Goal: Connect with others: Connect with other users

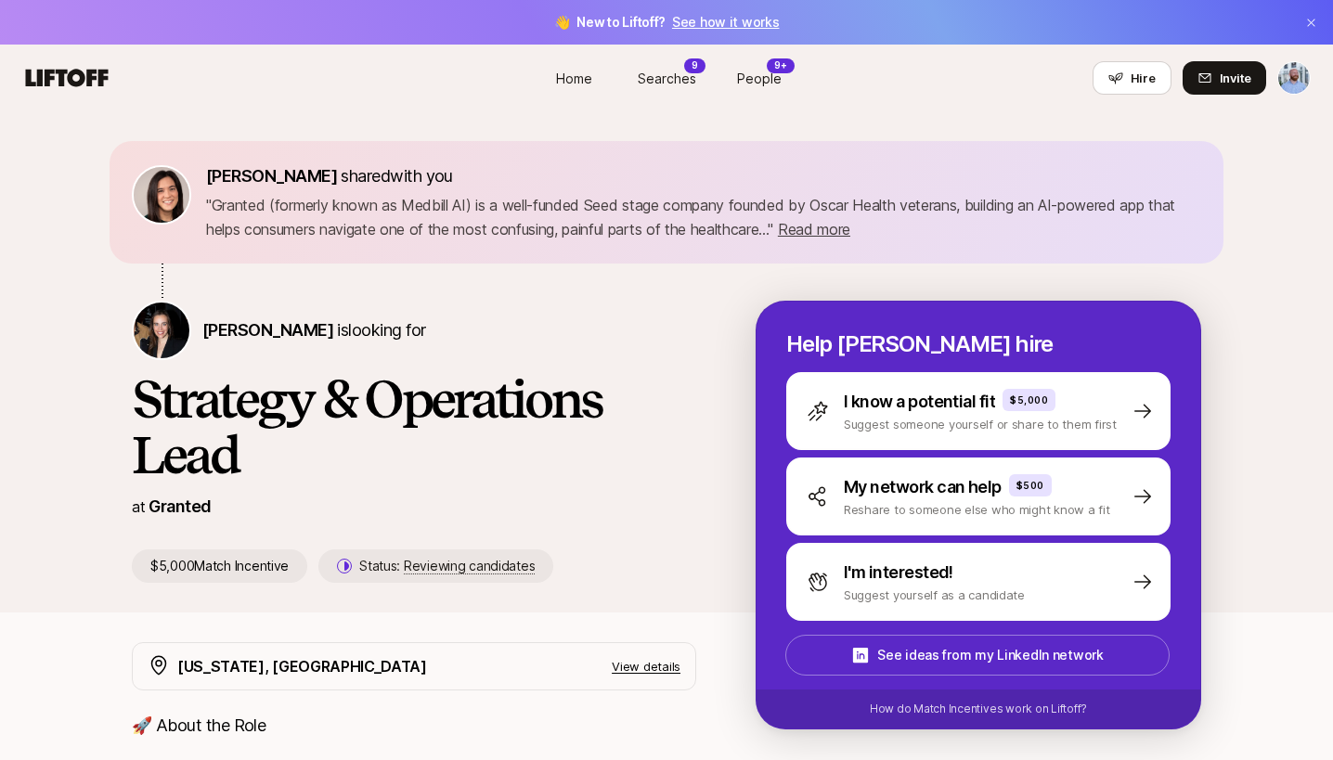
click at [598, 77] on link "Home" at bounding box center [573, 78] width 93 height 34
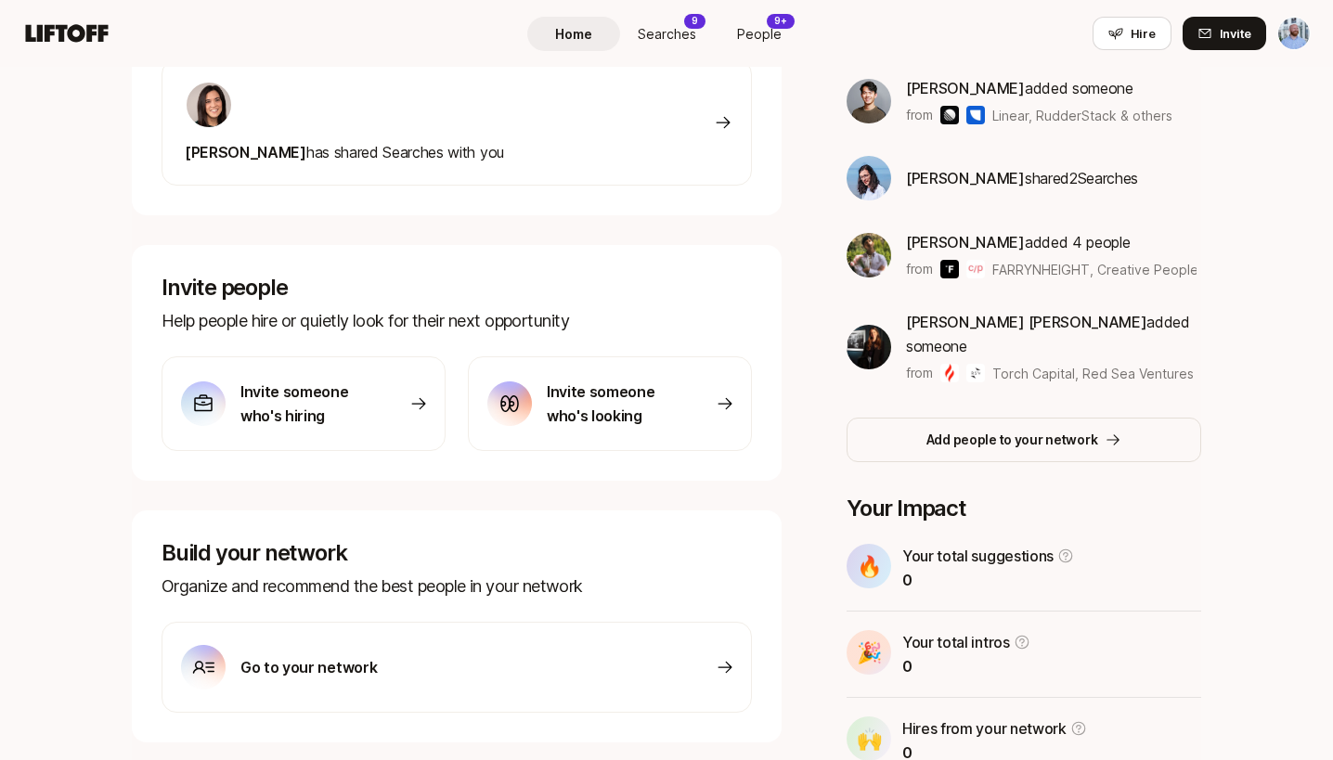
scroll to position [440, 0]
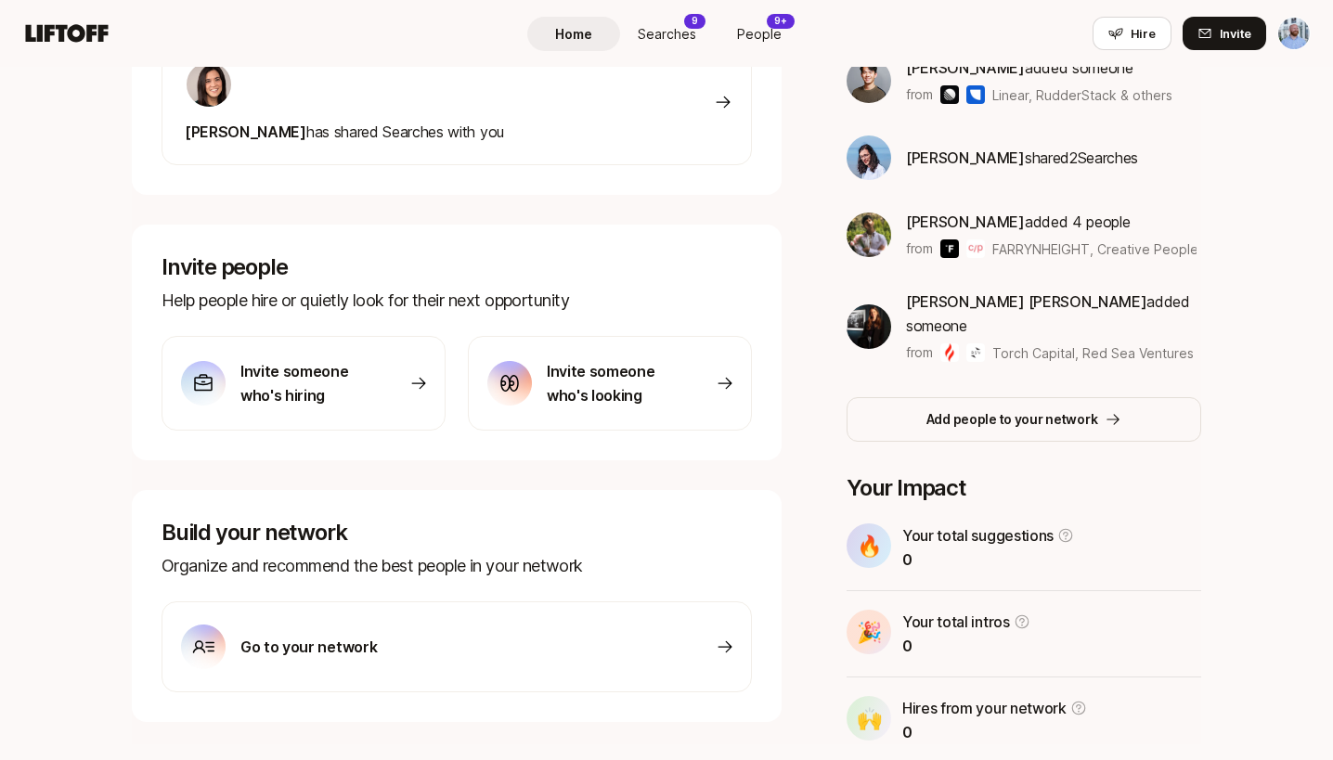
click at [661, 405] on p "Invite someone who's looking" at bounding box center [612, 383] width 130 height 48
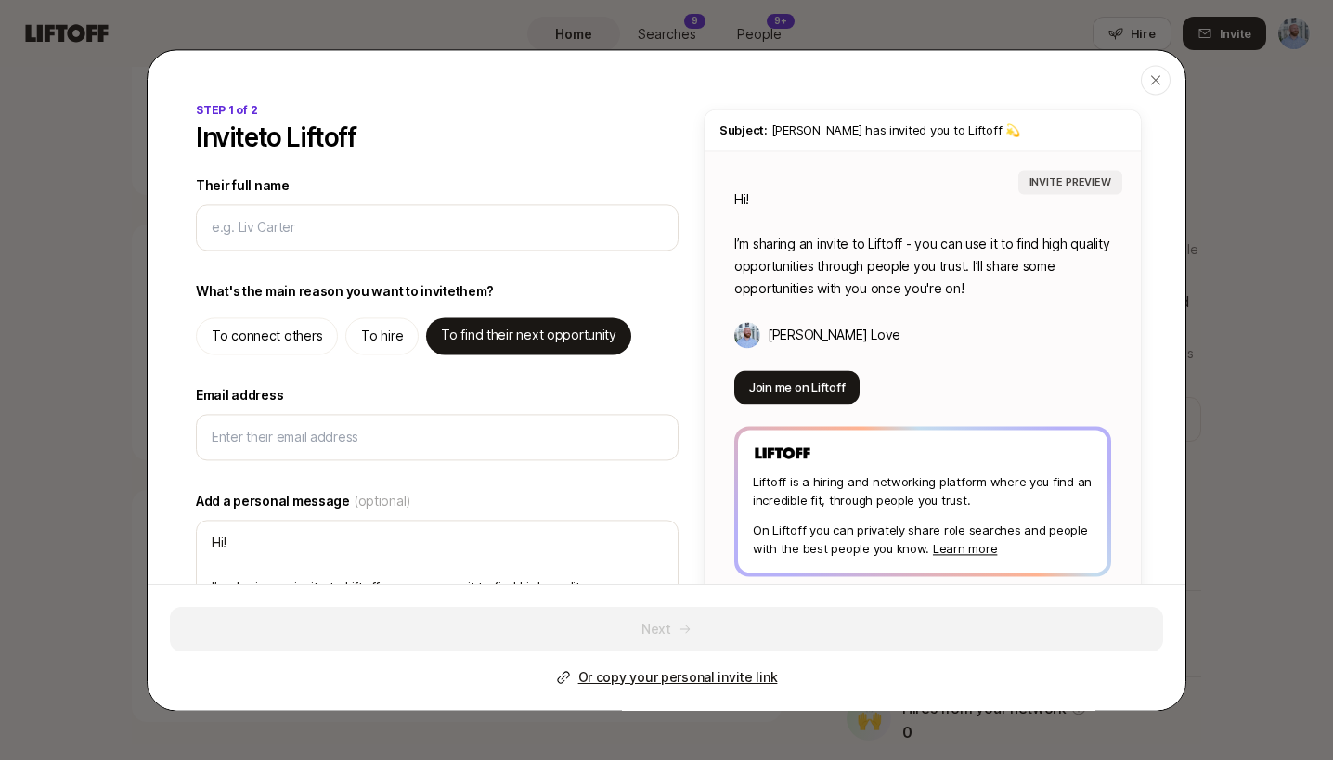
type textarea "x"
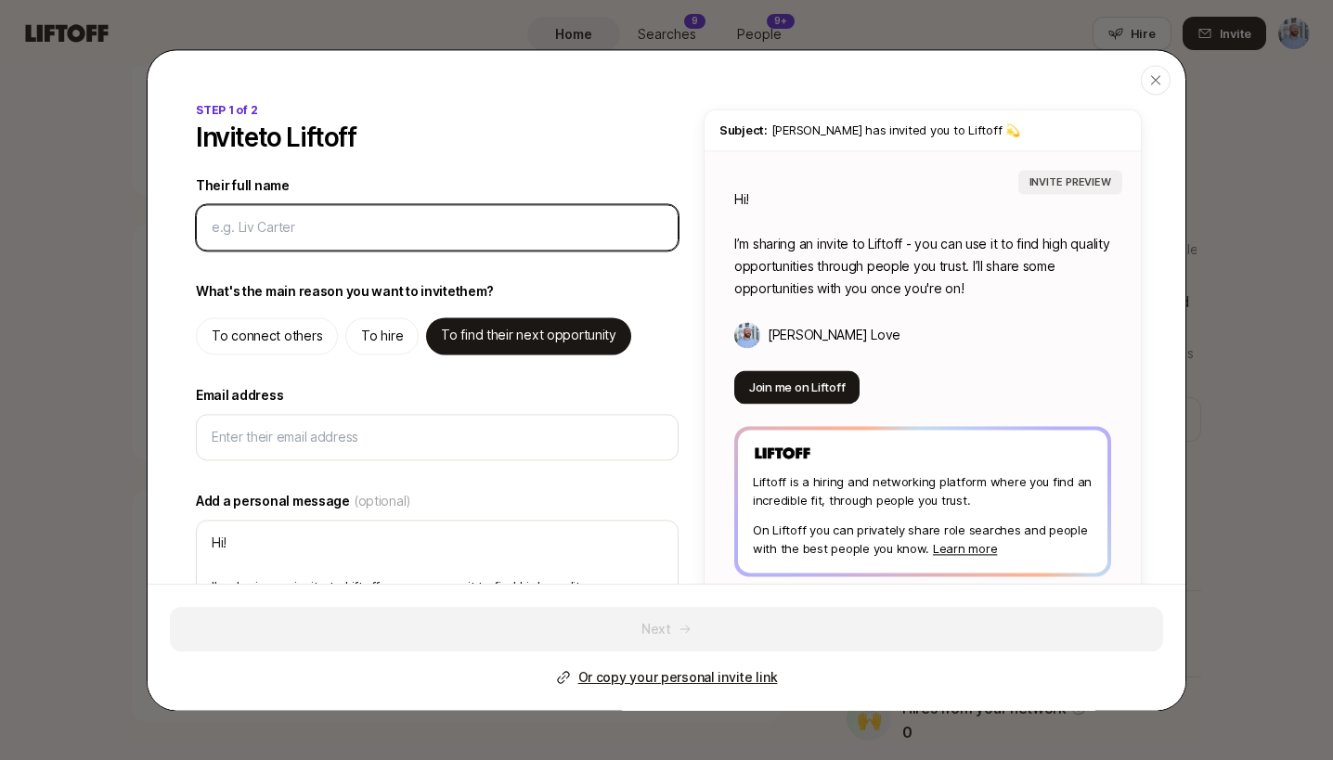
click at [341, 237] on input "Their full name" at bounding box center [434, 227] width 444 height 22
type input "S"
type textarea "x"
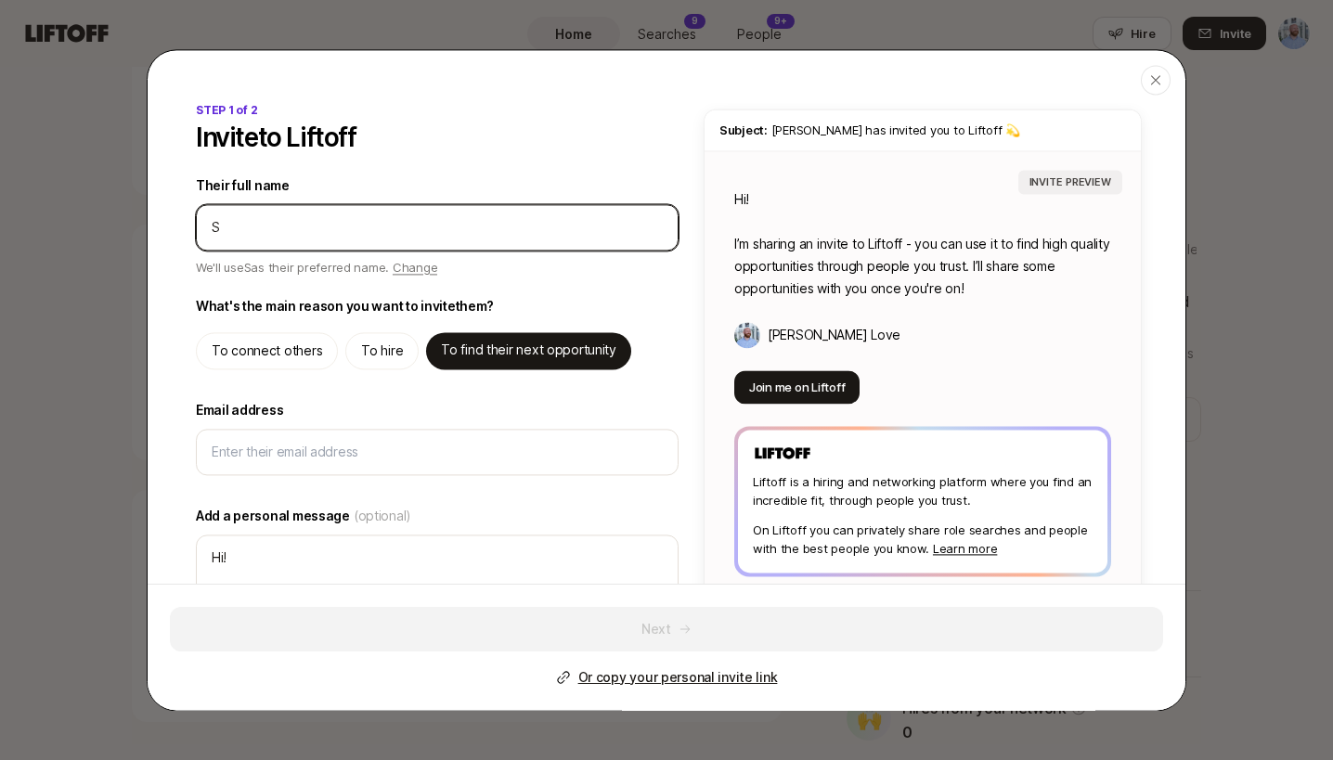
type input "Sa"
type textarea "x"
type input "Sar"
type textarea "x"
type input "[PERSON_NAME]"
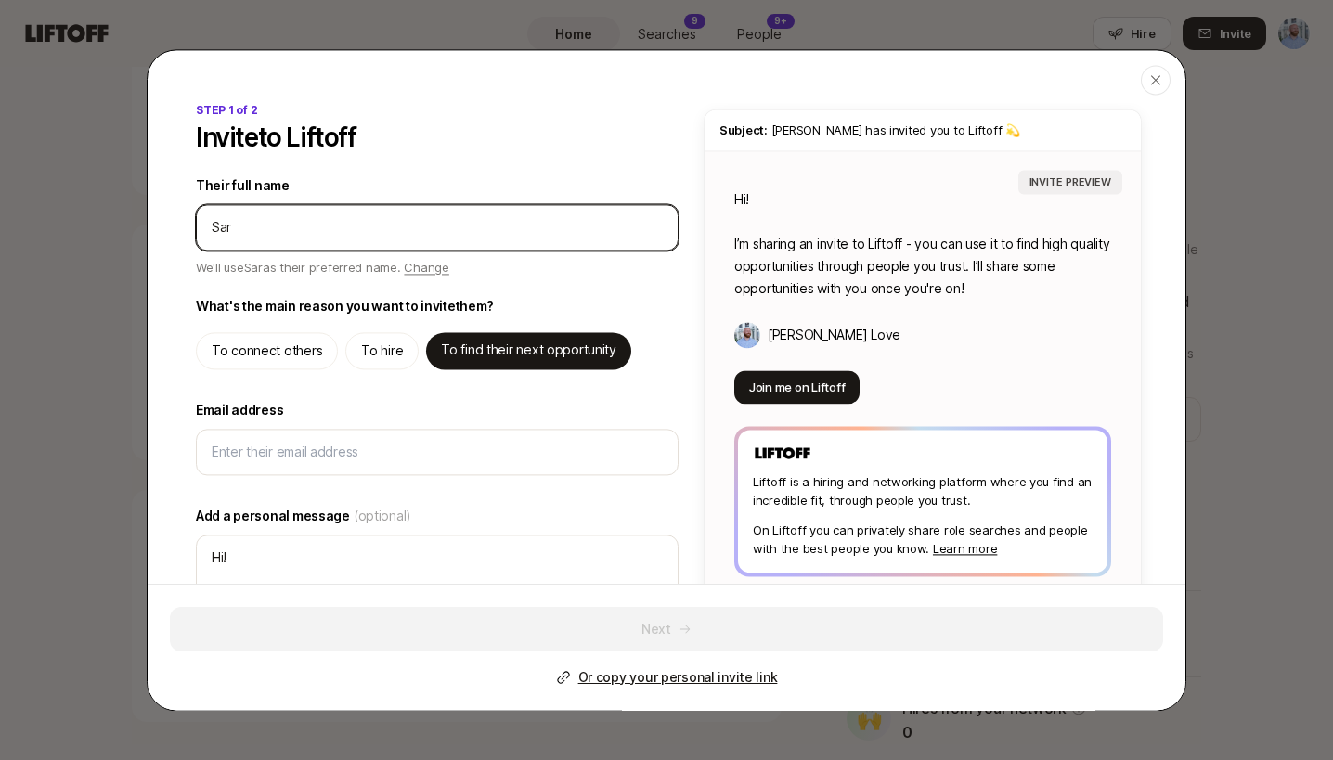
type textarea "x"
type input "[PERSON_NAME]"
type textarea "x"
type input "[PERSON_NAME]"
type textarea "x"
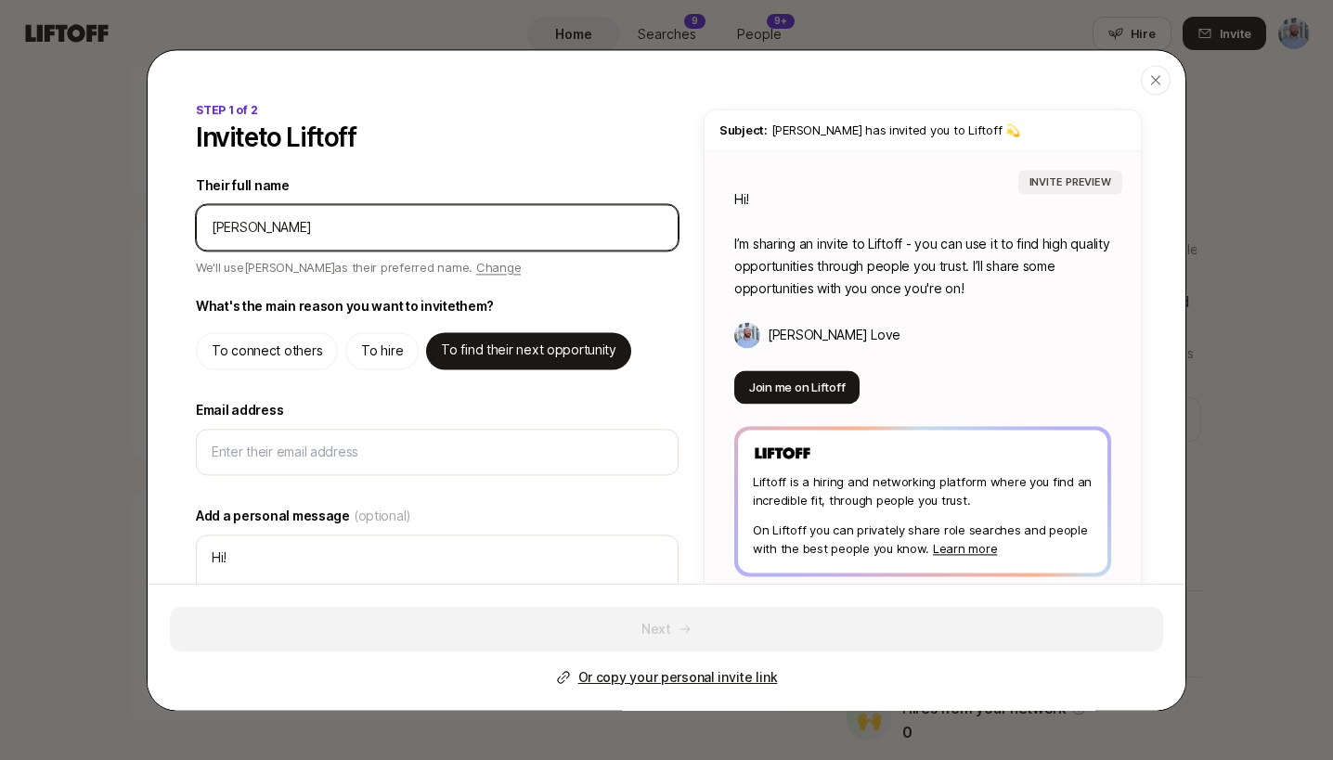
type input "[PERSON_NAME]"
type textarea "x"
type input "[PERSON_NAME]"
type textarea "x"
type input "[PERSON_NAME]"
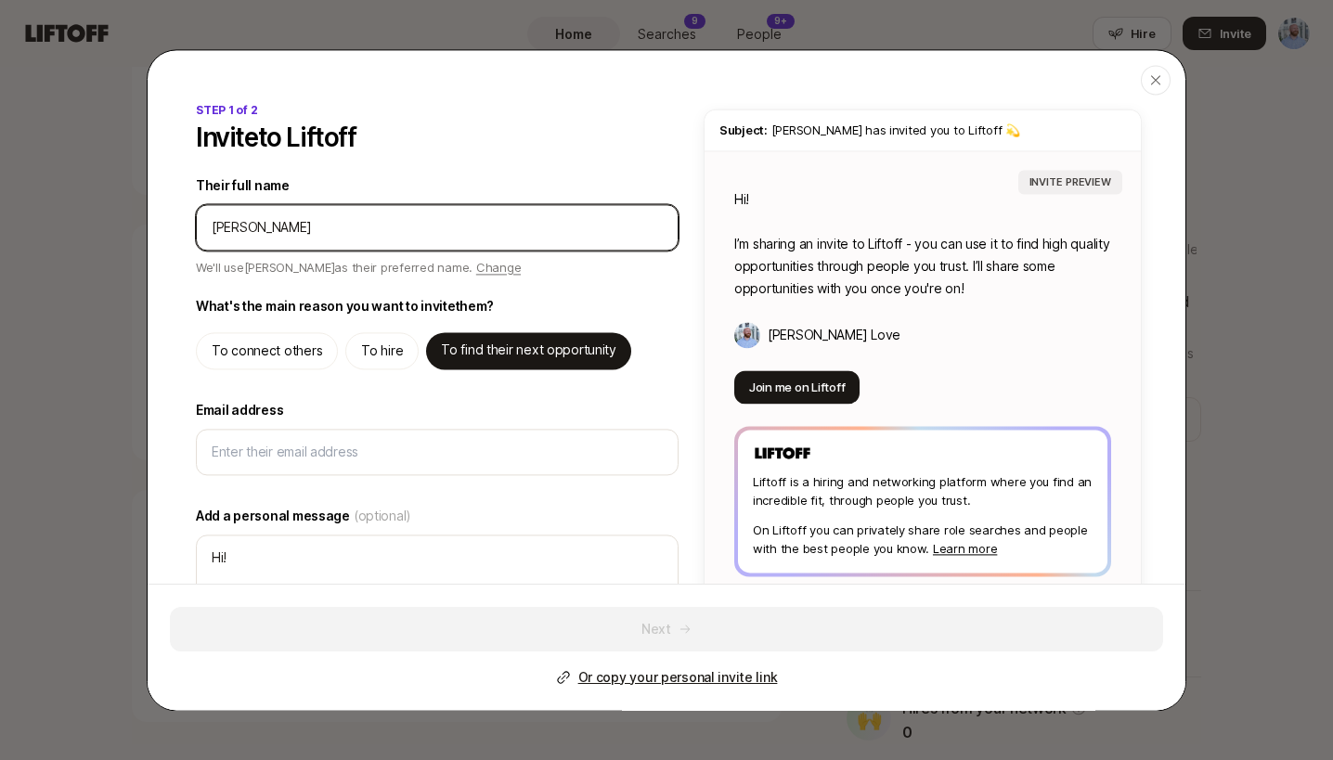
type textarea "x"
type input "[PERSON_NAME]"
type textarea "x"
type input "[PERSON_NAME]"
type textarea "x"
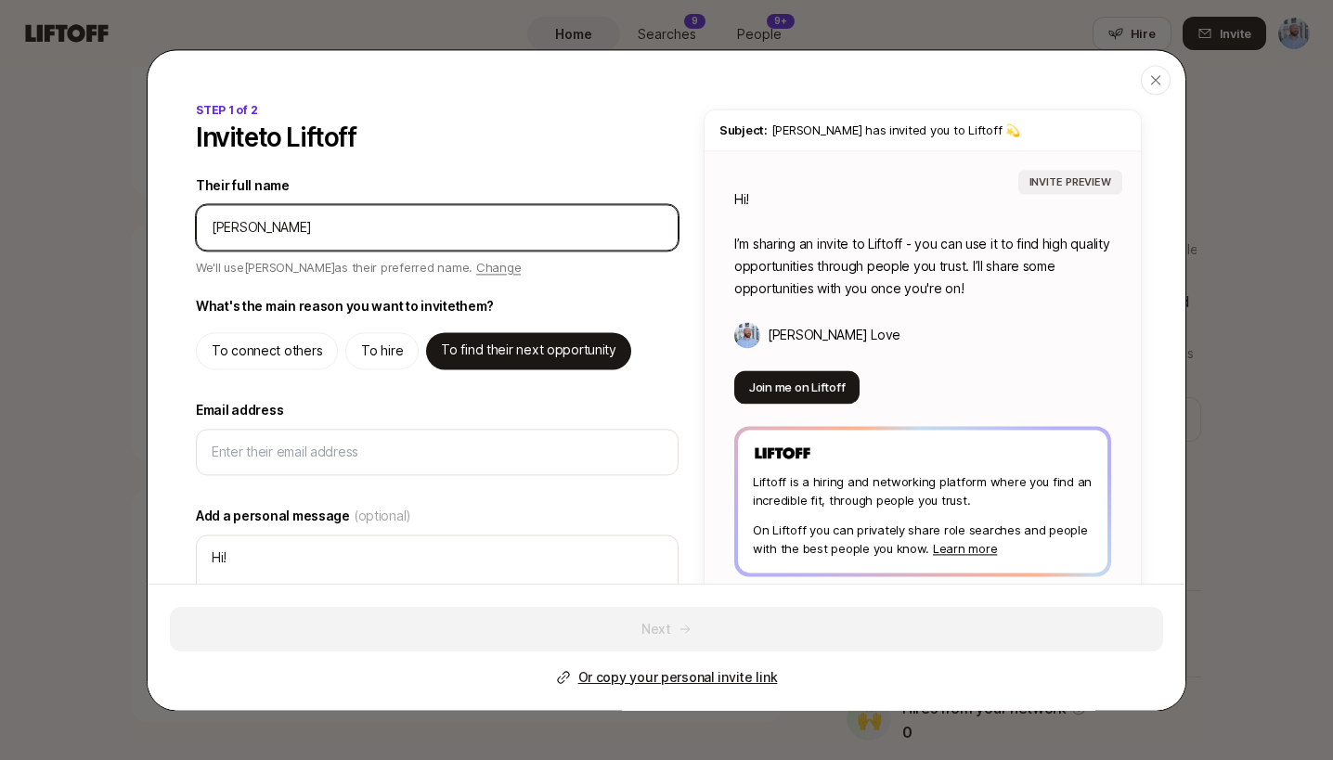
type input "[PERSON_NAME]"
type textarea "x"
type input "[PERSON_NAME]"
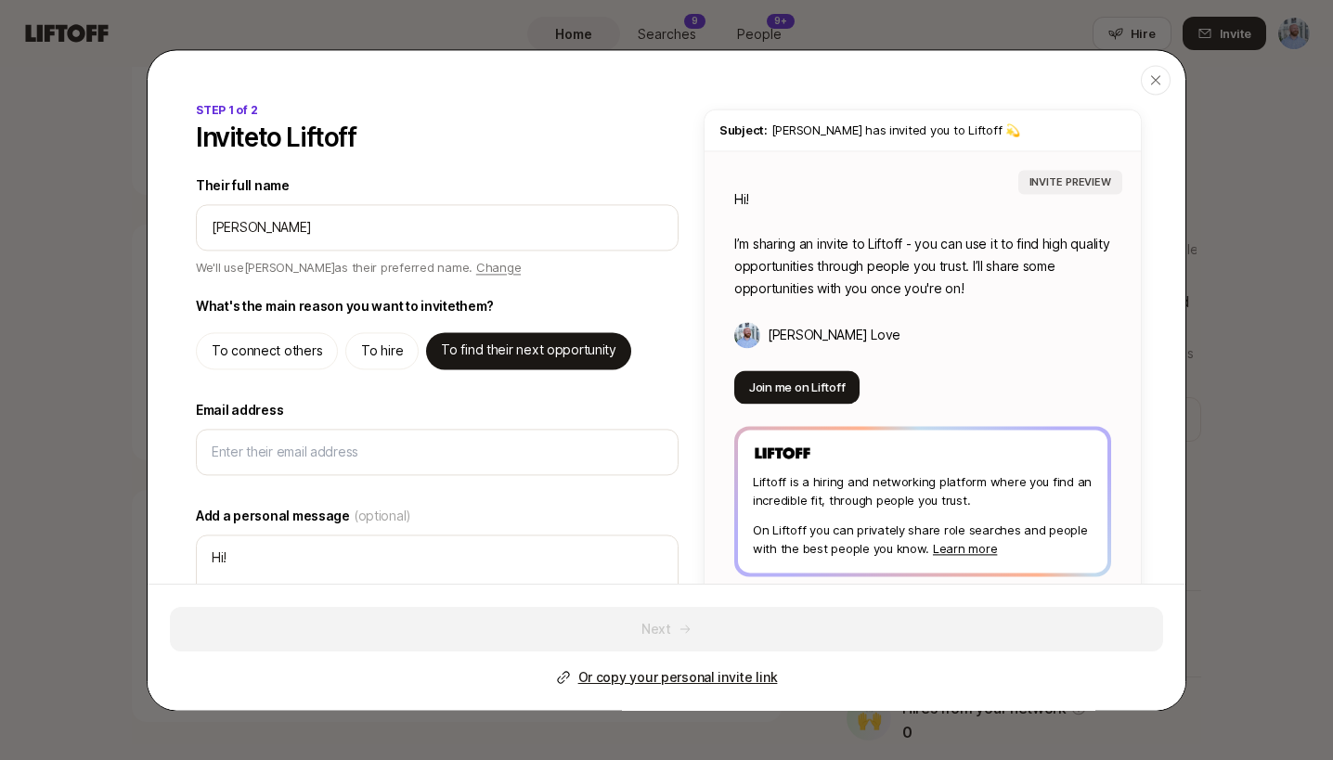
type textarea "Hi [PERSON_NAME]! I’m sharing an invite to Liftoff - you can use it to find hig…"
type textarea "x"
click at [153, 270] on div "STEP 1 of 2 Invite to Liftoff Their full name We'll use [PERSON_NAME] as their …" at bounding box center [667, 386] width 1038 height 568
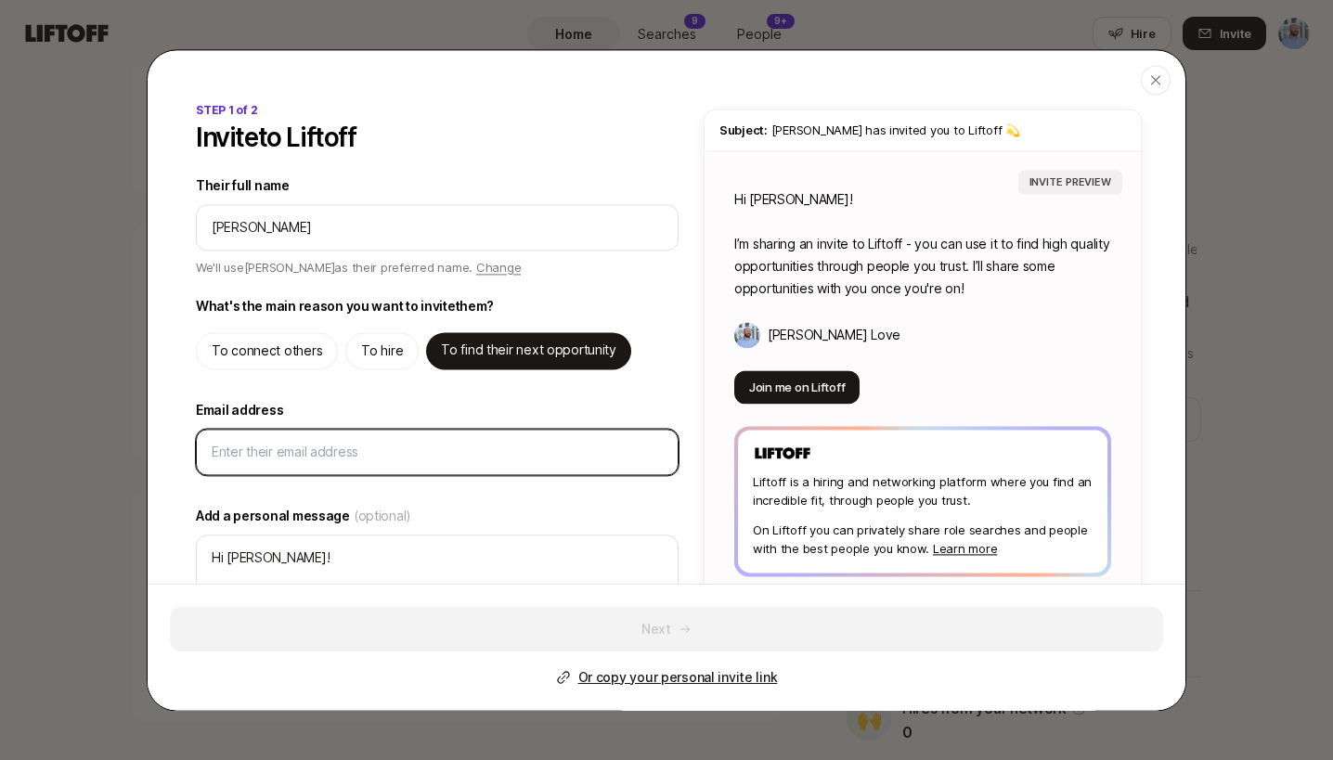
click at [409, 449] on input "Email address" at bounding box center [434, 452] width 444 height 22
paste input "[EMAIL_ADDRESS][DOMAIN_NAME]"
type input "[EMAIL_ADDRESS][DOMAIN_NAME]"
type textarea "x"
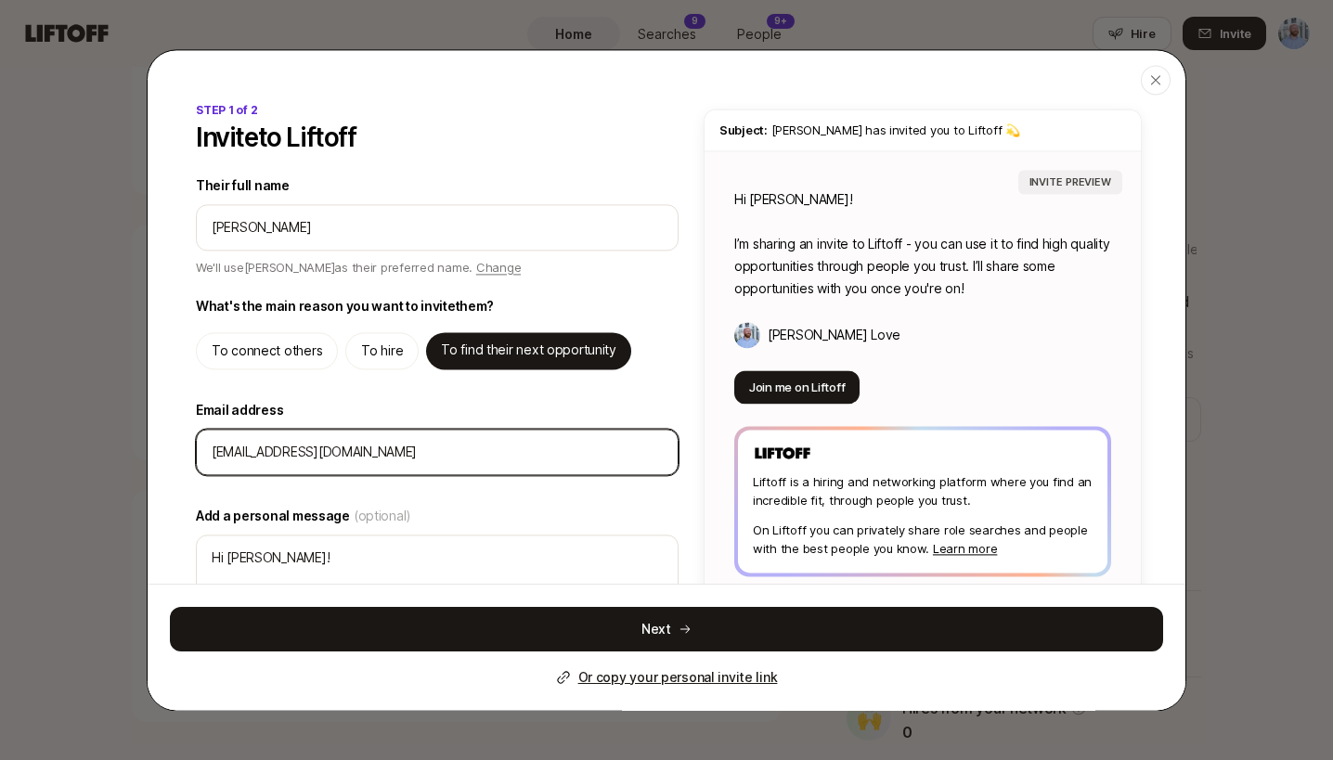
scroll to position [110, 0]
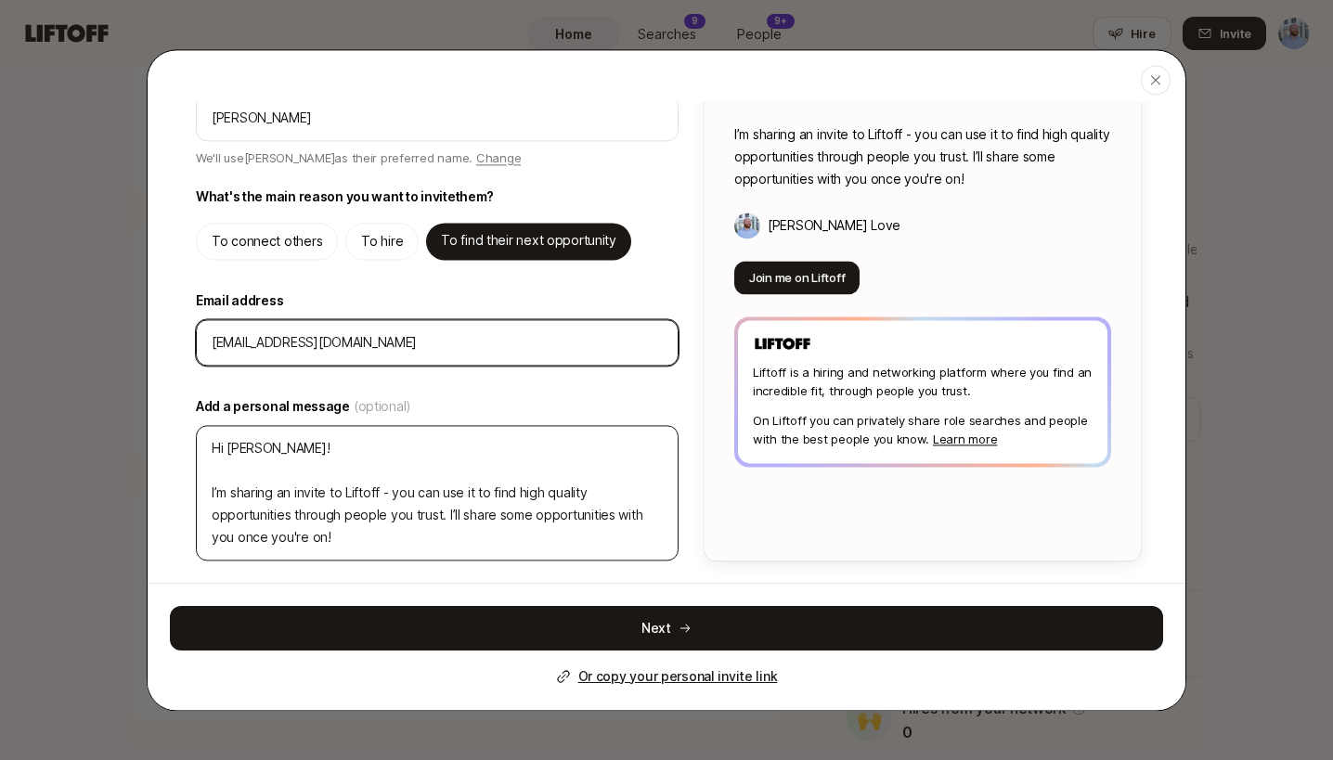
type input "[EMAIL_ADDRESS][DOMAIN_NAME]"
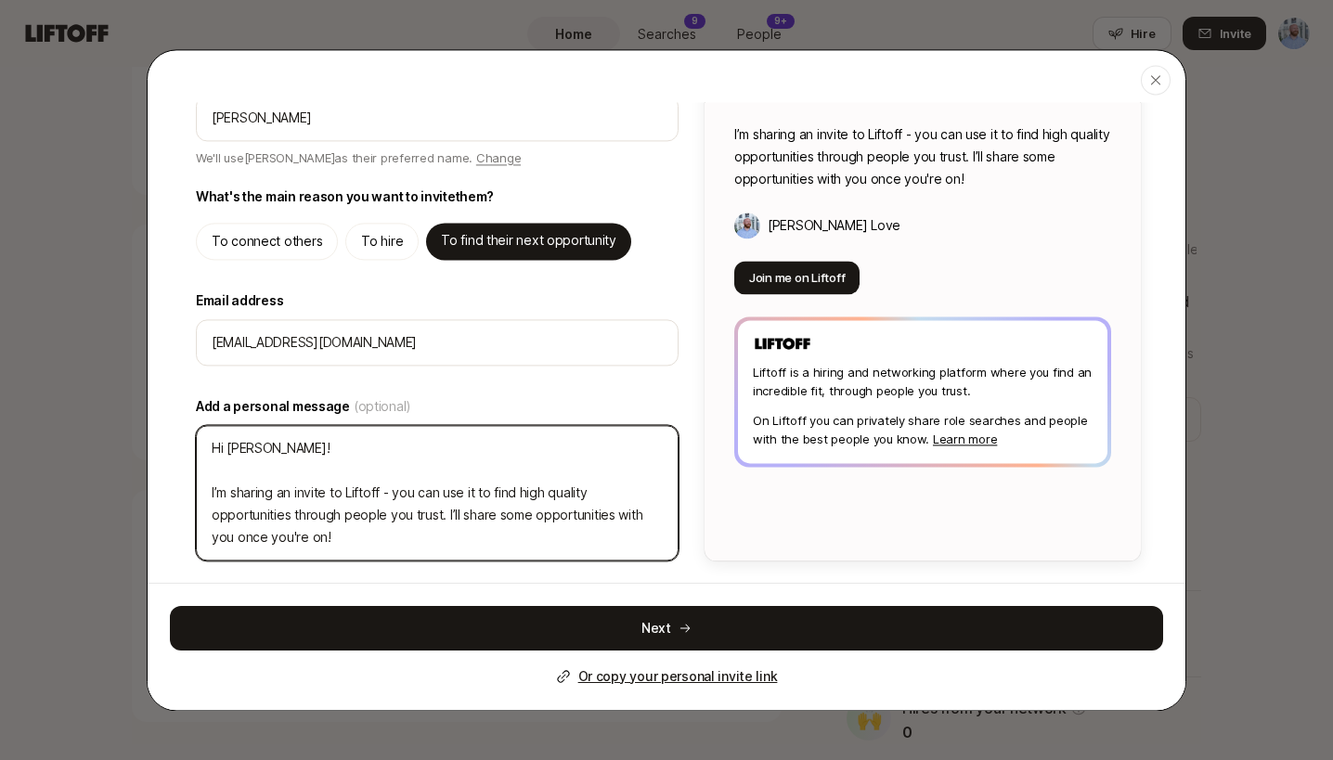
click at [334, 456] on textarea "Hi [PERSON_NAME]! I’m sharing an invite to Liftoff - you can use it to find hig…" at bounding box center [437, 493] width 483 height 136
drag, startPoint x: 365, startPoint y: 538, endPoint x: 155, endPoint y: 406, distance: 248.3
click at [155, 406] on div "STEP 1 of 2 Invite to Liftoff Their full name We'll use [PERSON_NAME] as their …" at bounding box center [667, 277] width 1038 height 568
click at [431, 538] on textarea "Hi [PERSON_NAME]! I’m sharing an invite to Liftoff - you can use it to find hig…" at bounding box center [437, 493] width 483 height 136
drag, startPoint x: 365, startPoint y: 547, endPoint x: 483, endPoint y: 555, distance: 118.2
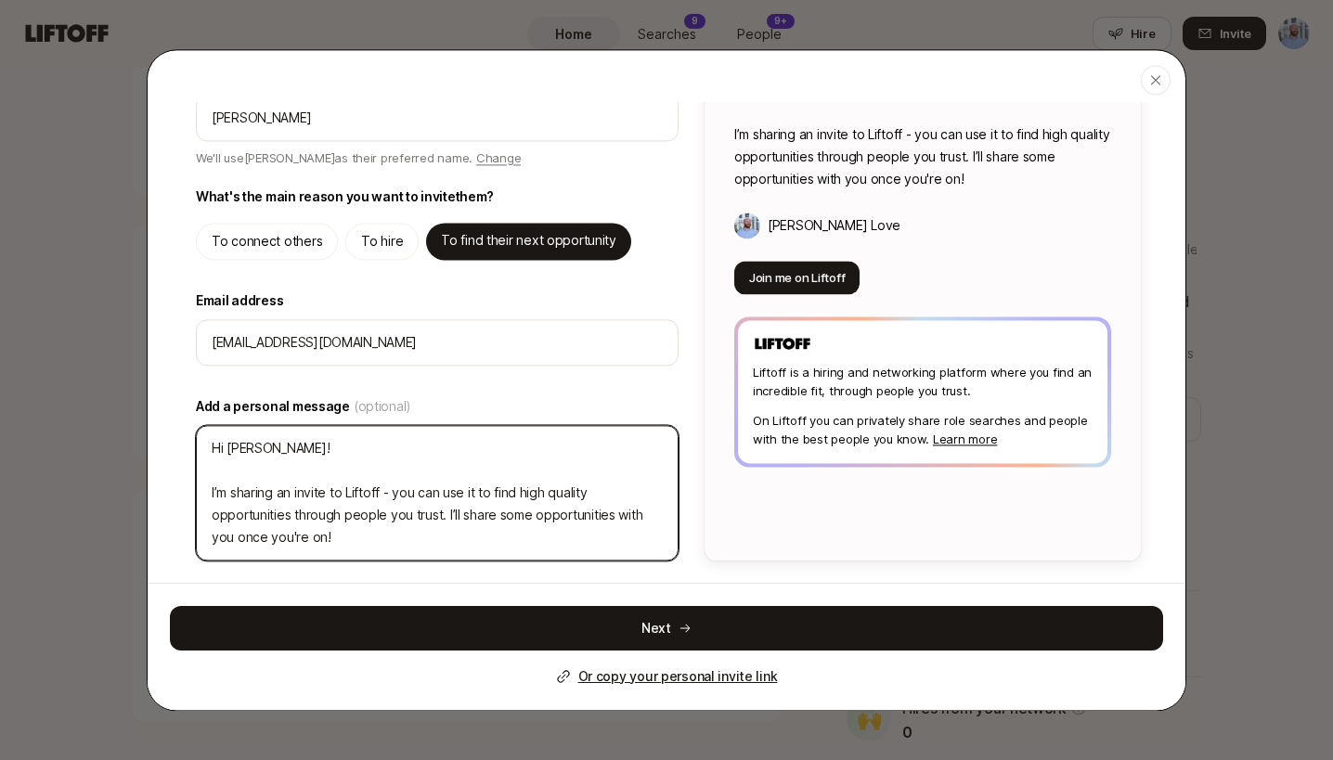
click at [493, 560] on textarea "Hi [PERSON_NAME]! I’m sharing an invite to Liftoff - you can use it to find hig…" at bounding box center [437, 493] width 483 height 136
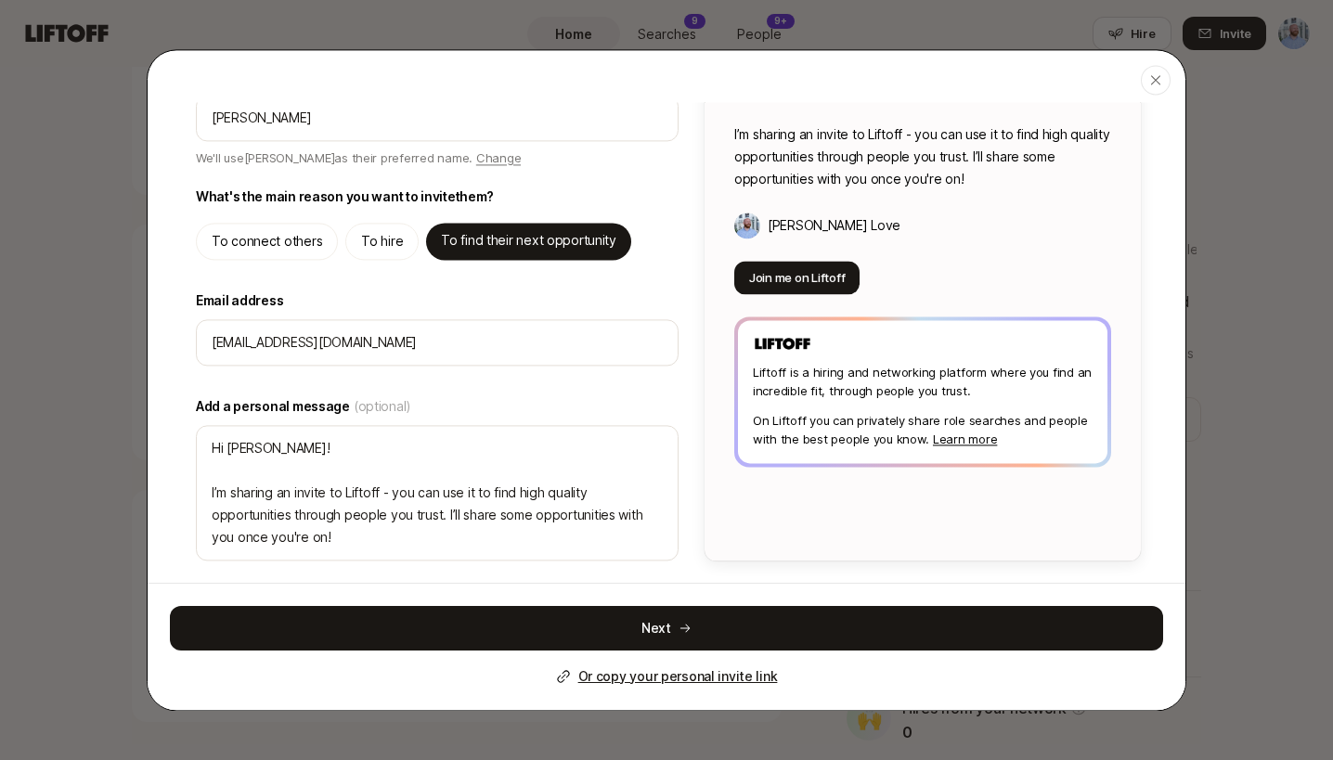
drag, startPoint x: 723, startPoint y: 628, endPoint x: 666, endPoint y: 619, distance: 58.3
click at [723, 628] on button "Next" at bounding box center [666, 628] width 993 height 45
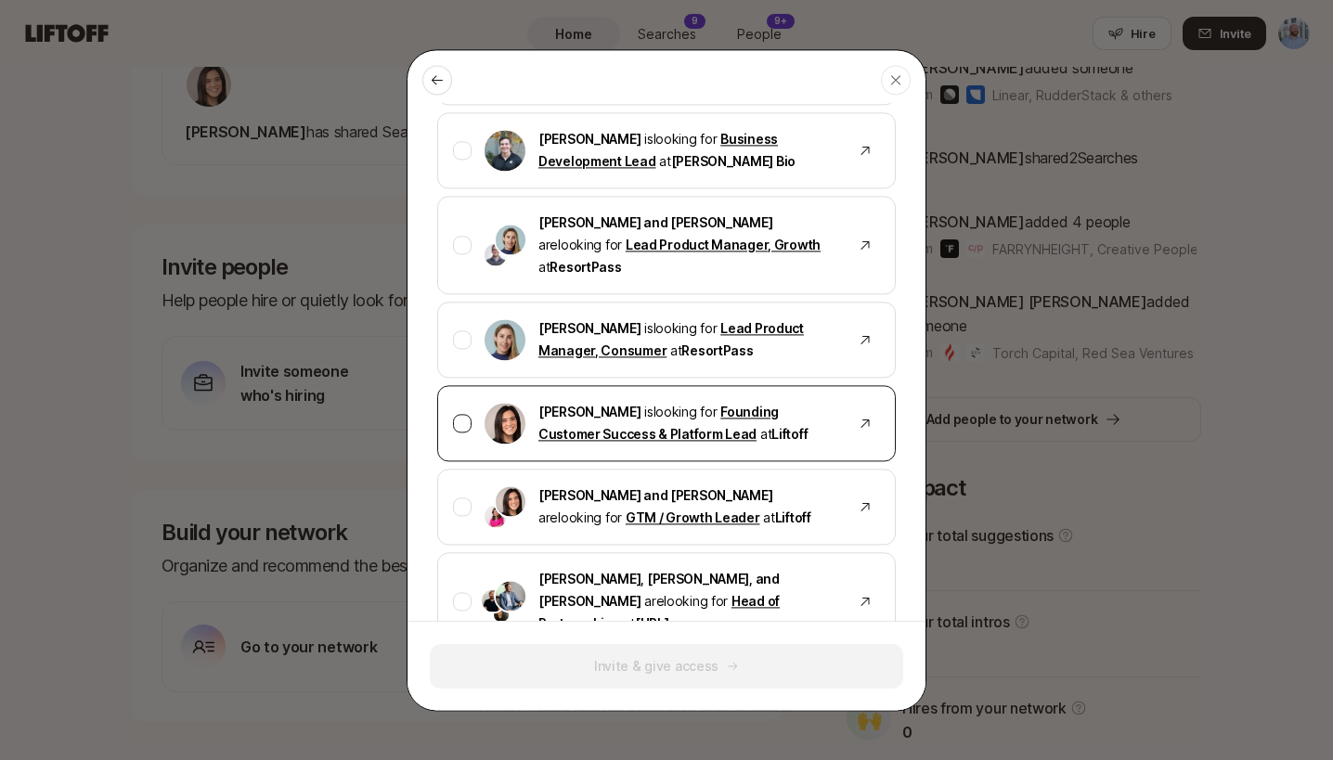
scroll to position [623, 0]
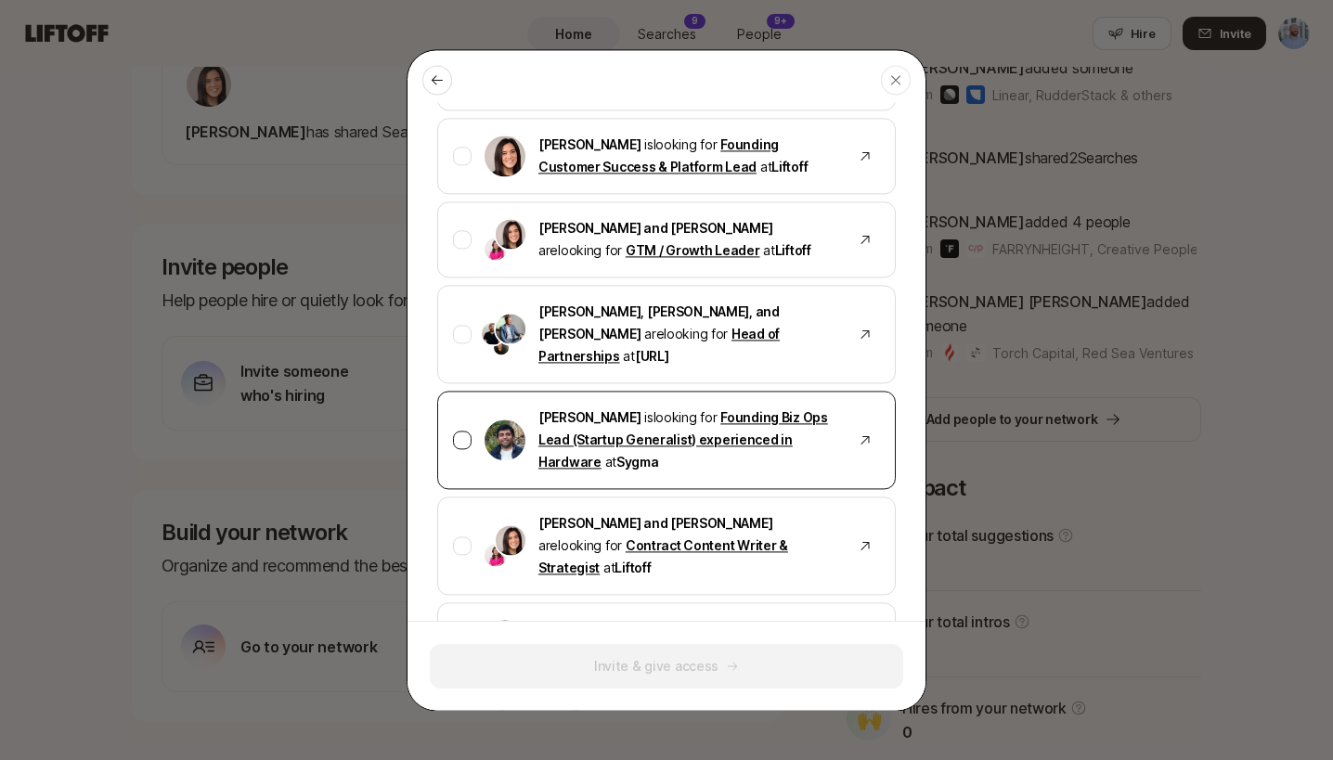
click at [473, 391] on div "[PERSON_NAME] is looking for Founding Biz Ops Lead (Startup Generalist) experie…" at bounding box center [666, 440] width 459 height 98
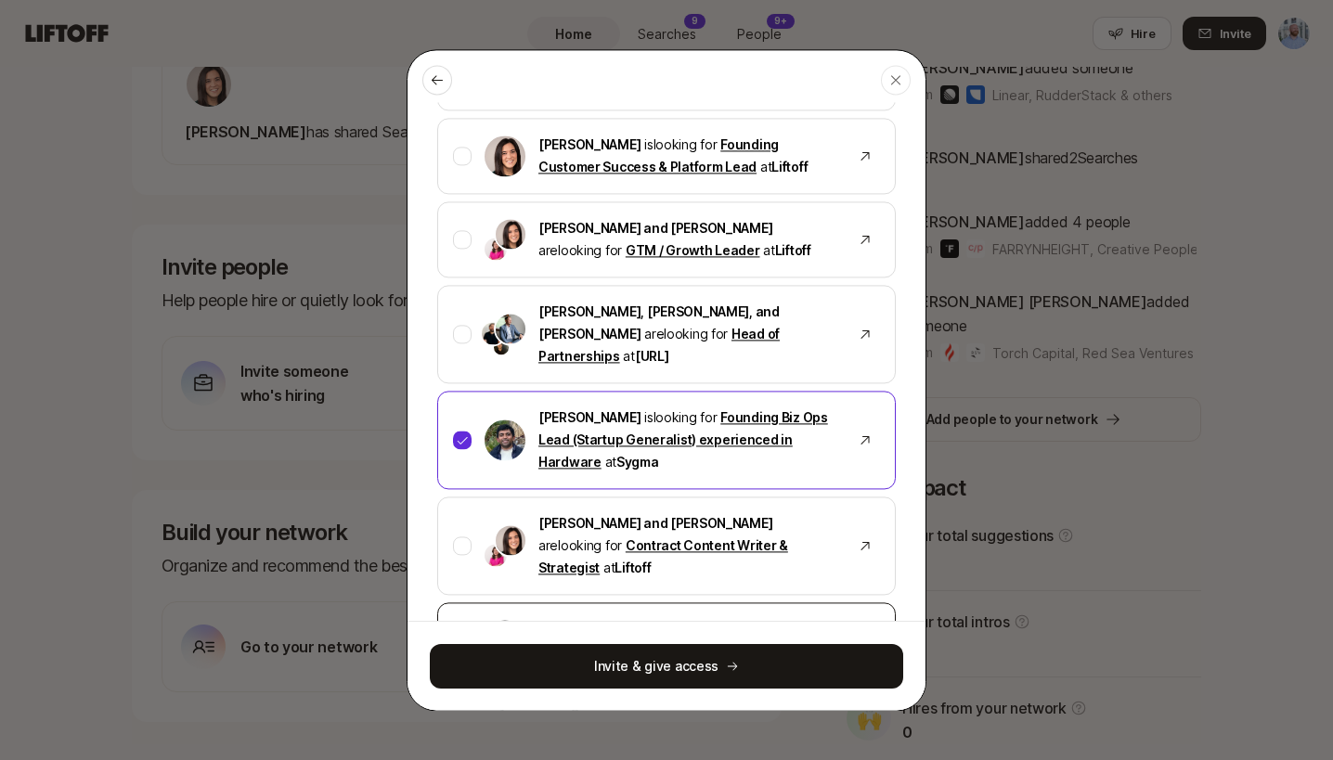
click at [468, 631] on div at bounding box center [462, 640] width 19 height 19
click at [461, 434] on icon at bounding box center [462, 440] width 13 height 13
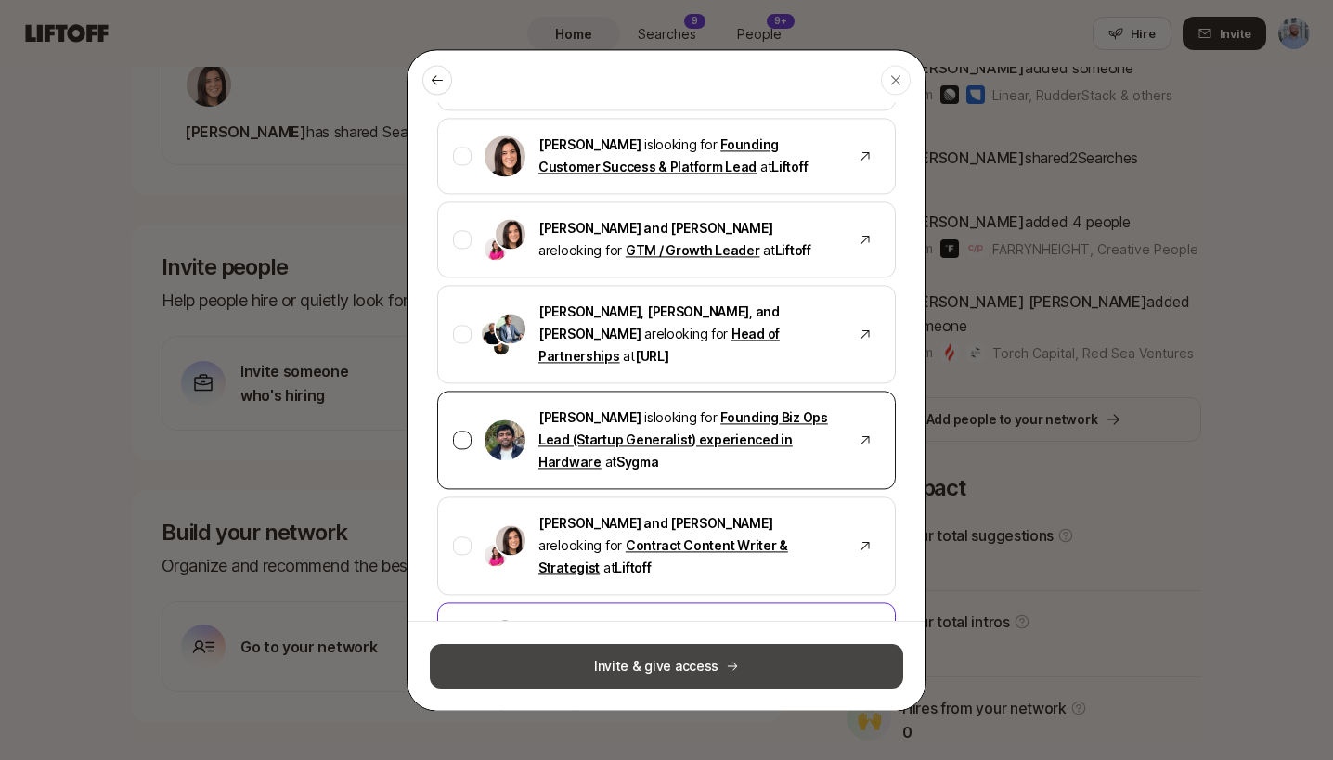
click at [675, 665] on button "Invite & give access" at bounding box center [666, 665] width 473 height 45
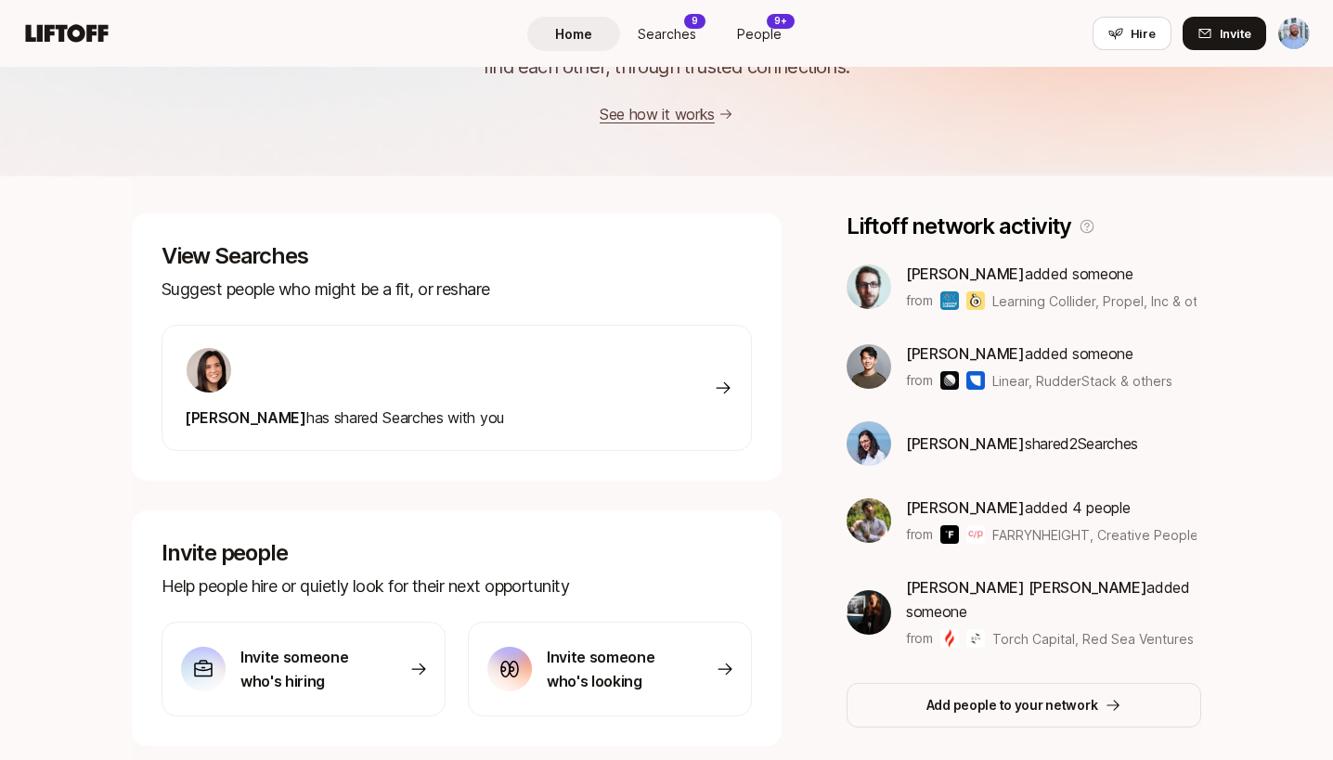
scroll to position [0, 0]
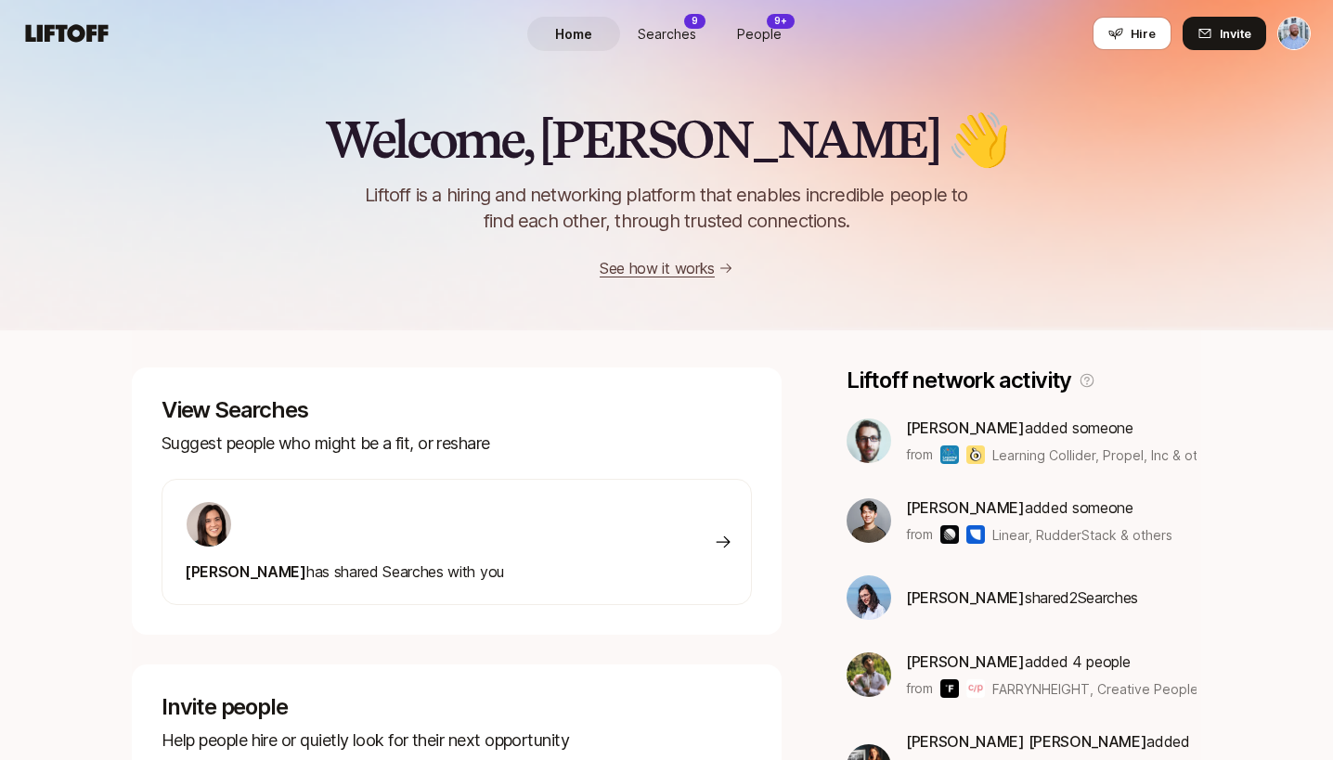
click at [682, 39] on span "Searches" at bounding box center [667, 33] width 58 height 19
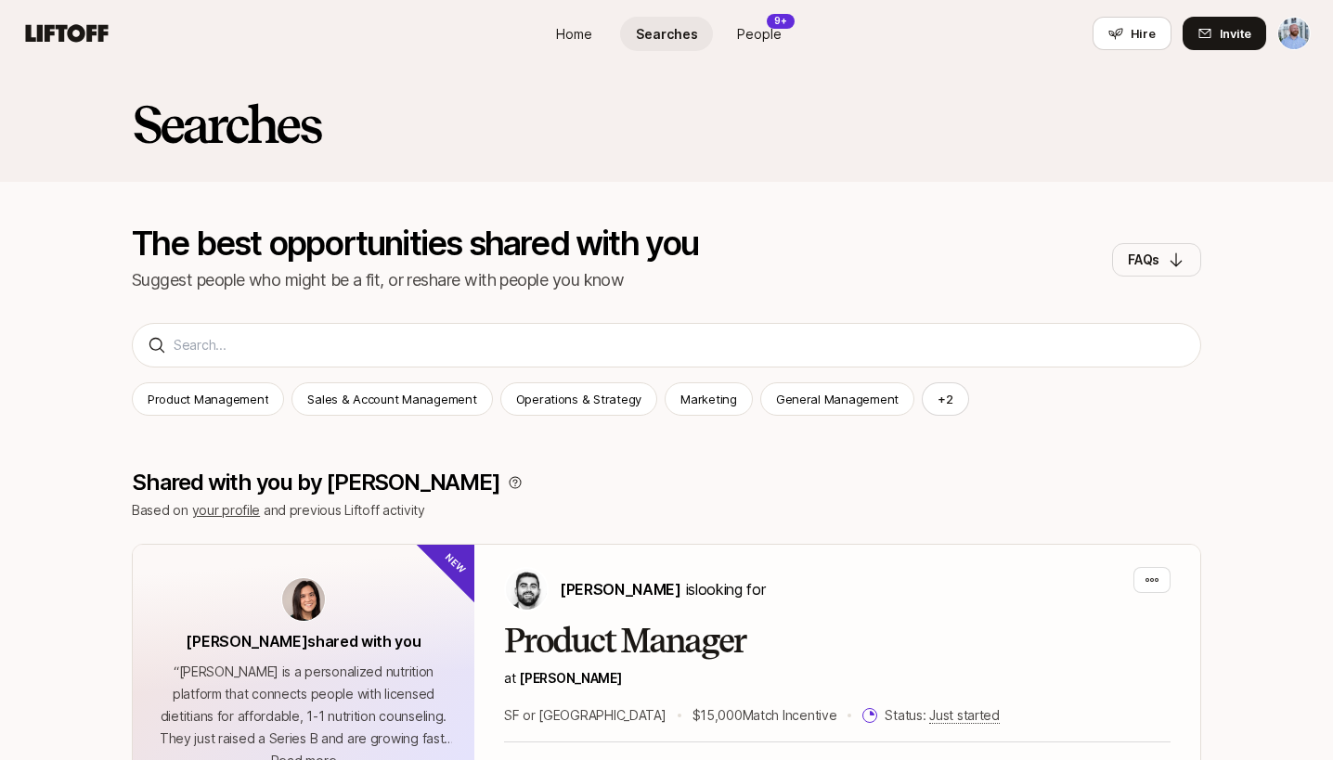
click at [766, 42] on span "People" at bounding box center [759, 33] width 45 height 19
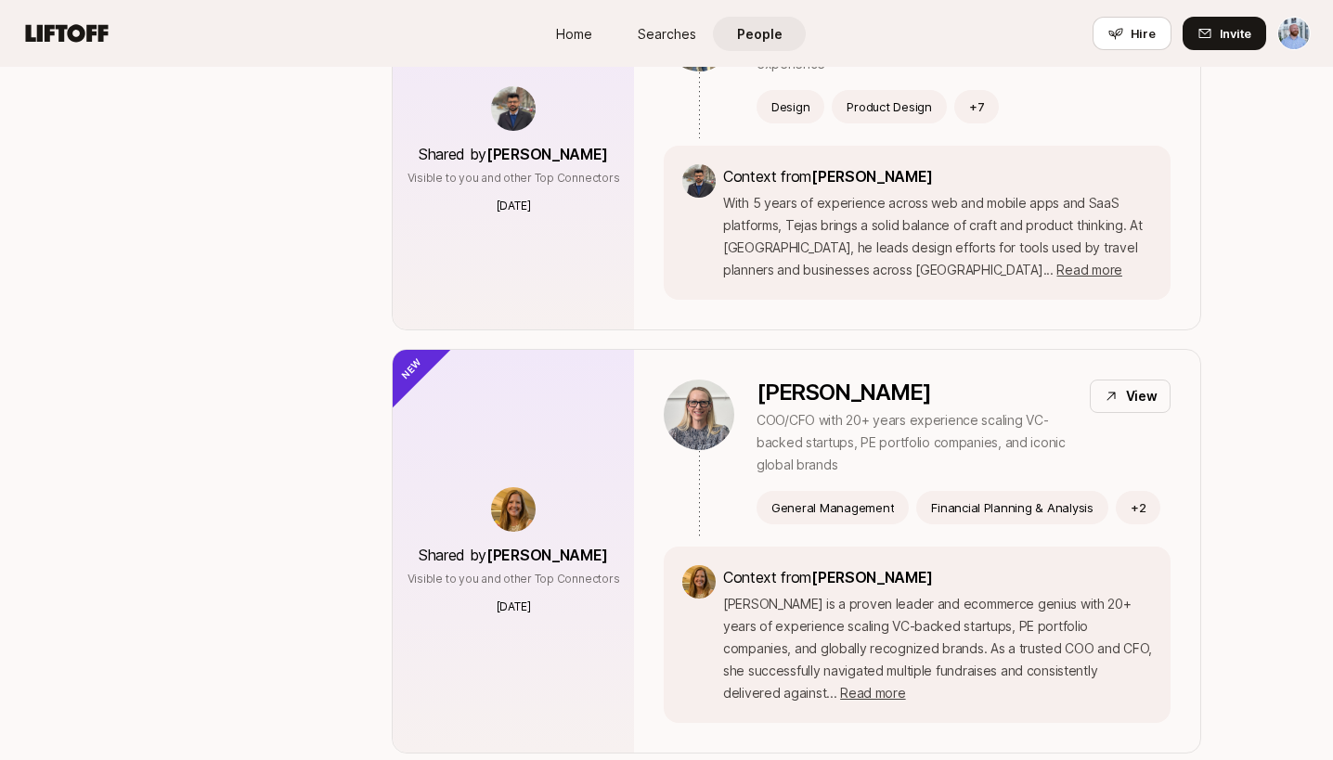
scroll to position [2057, 0]
